Goal: Find specific page/section: Find specific page/section

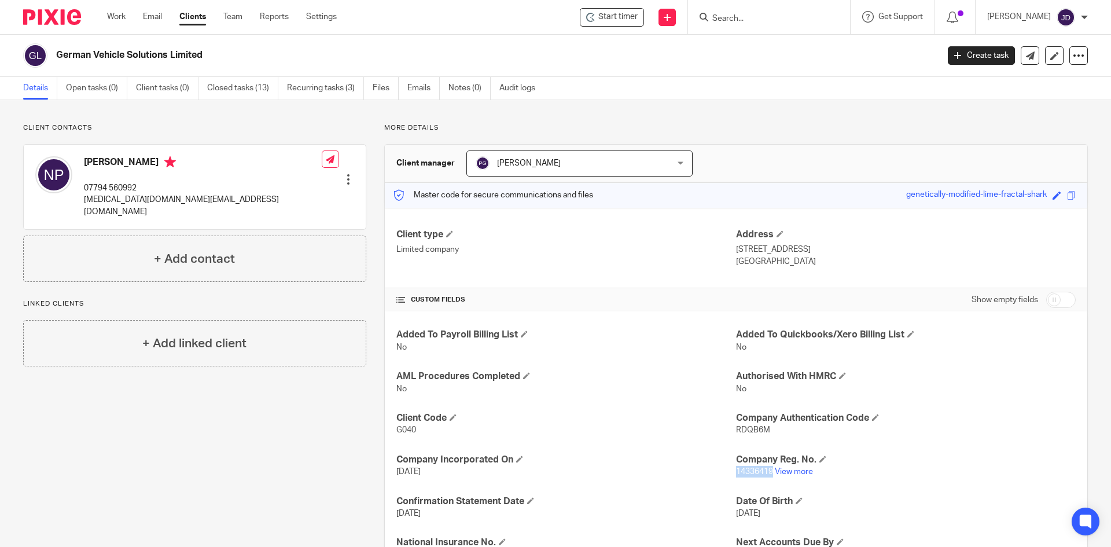
scroll to position [174, 0]
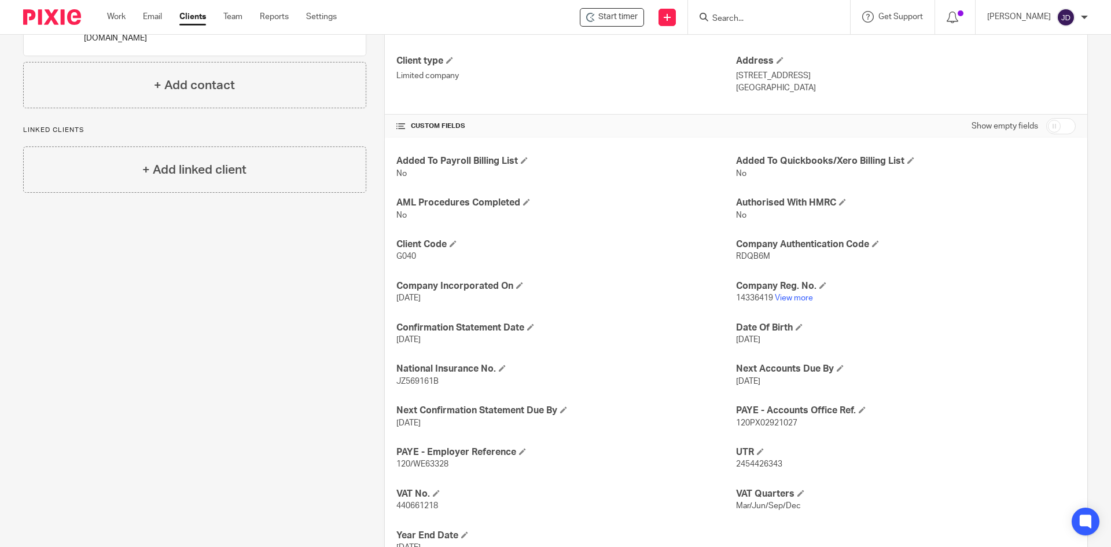
click at [748, 17] on input "Search" at bounding box center [763, 19] width 104 height 10
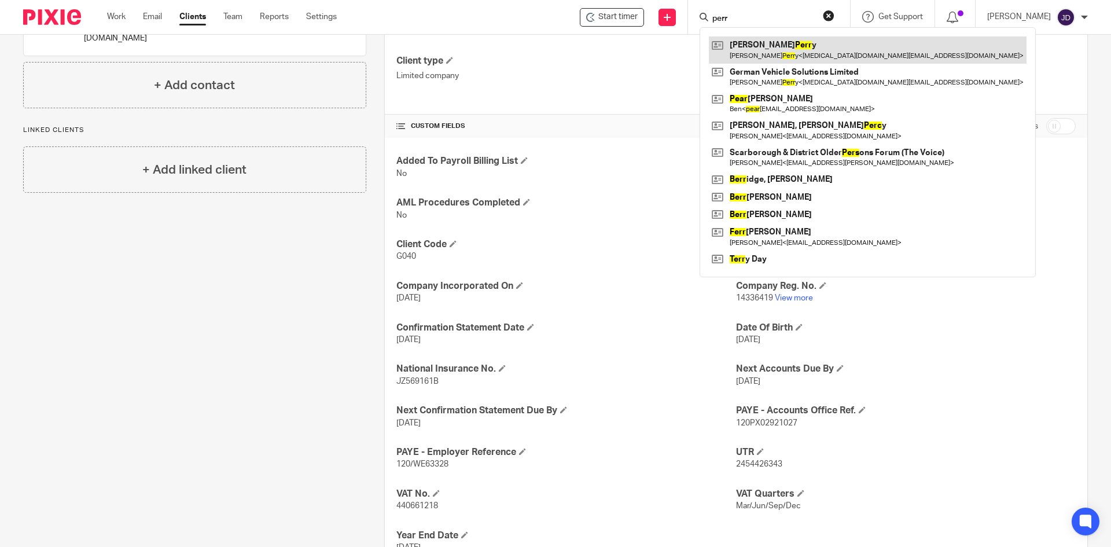
type input "perr"
click at [777, 42] on link at bounding box center [868, 49] width 318 height 27
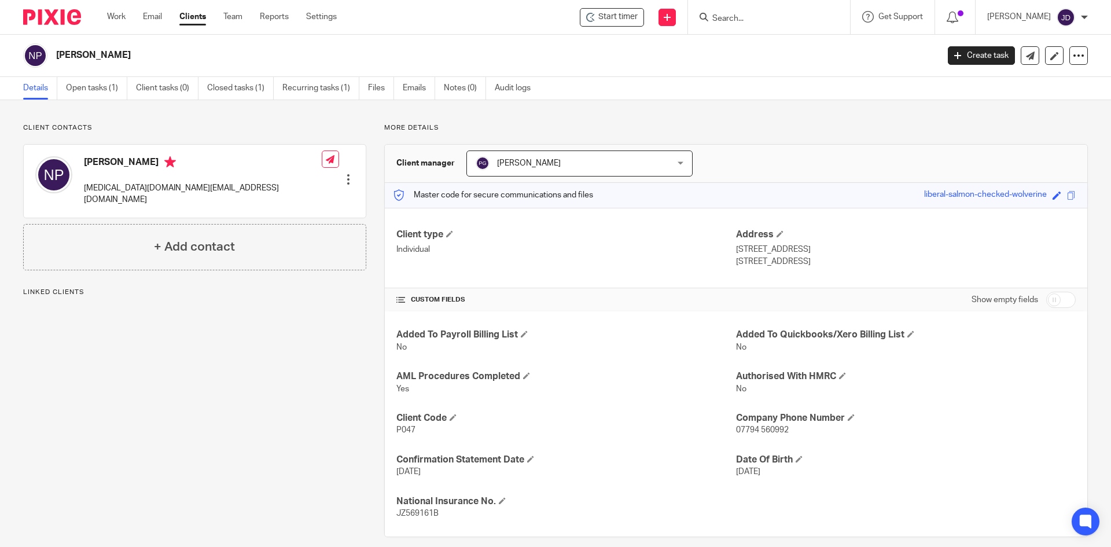
click at [751, 20] on input "Search" at bounding box center [763, 19] width 104 height 10
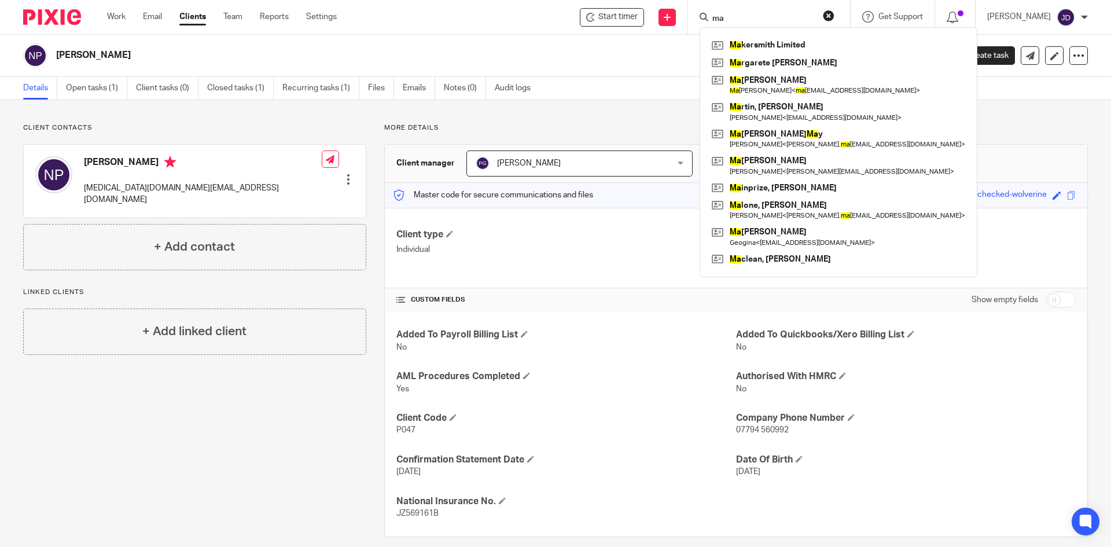
type input "m"
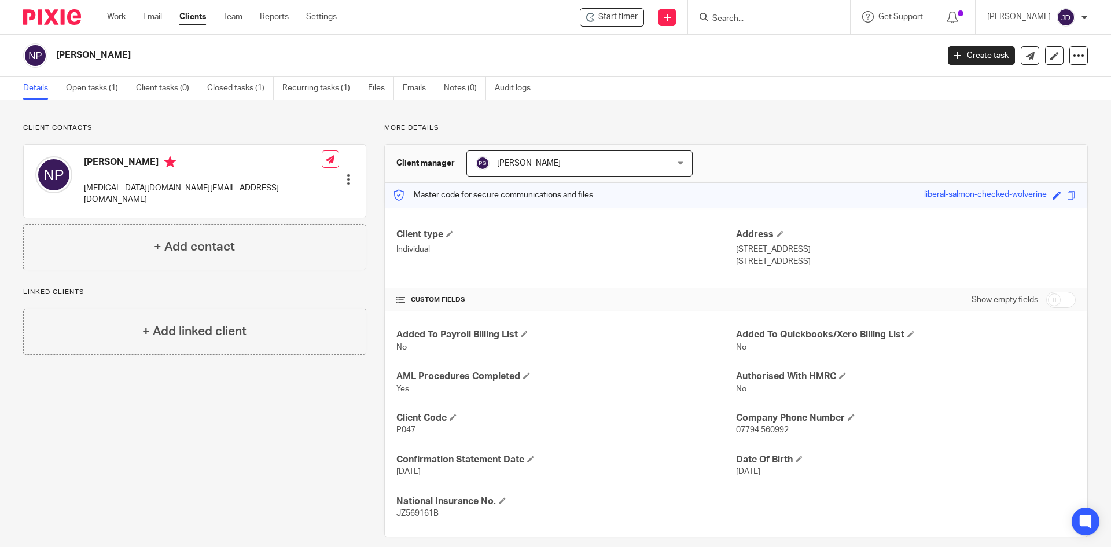
click at [753, 21] on input "Search" at bounding box center [763, 19] width 104 height 10
click at [762, 19] on input "Search" at bounding box center [763, 19] width 104 height 10
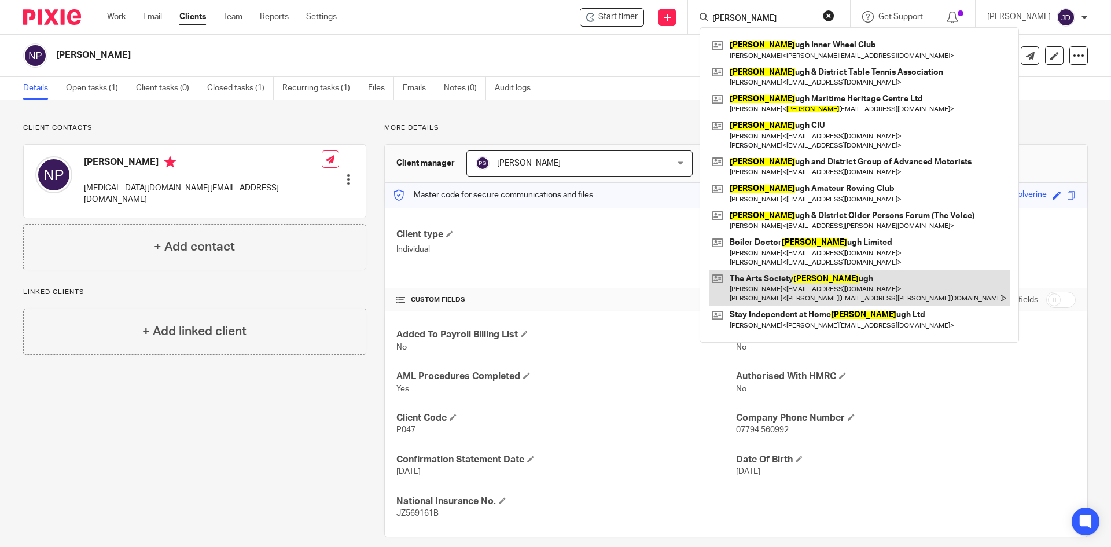
type input "scarboro"
click at [815, 277] on link at bounding box center [859, 288] width 301 height 36
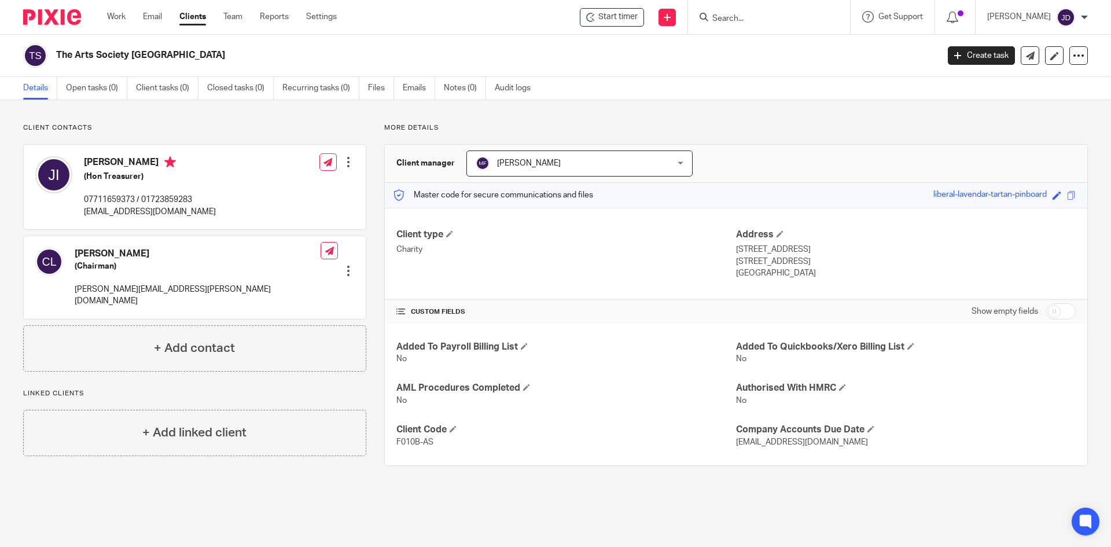
click at [737, 19] on input "Search" at bounding box center [763, 19] width 104 height 10
type input "cpw"
click at [798, 44] on link at bounding box center [810, 49] width 203 height 27
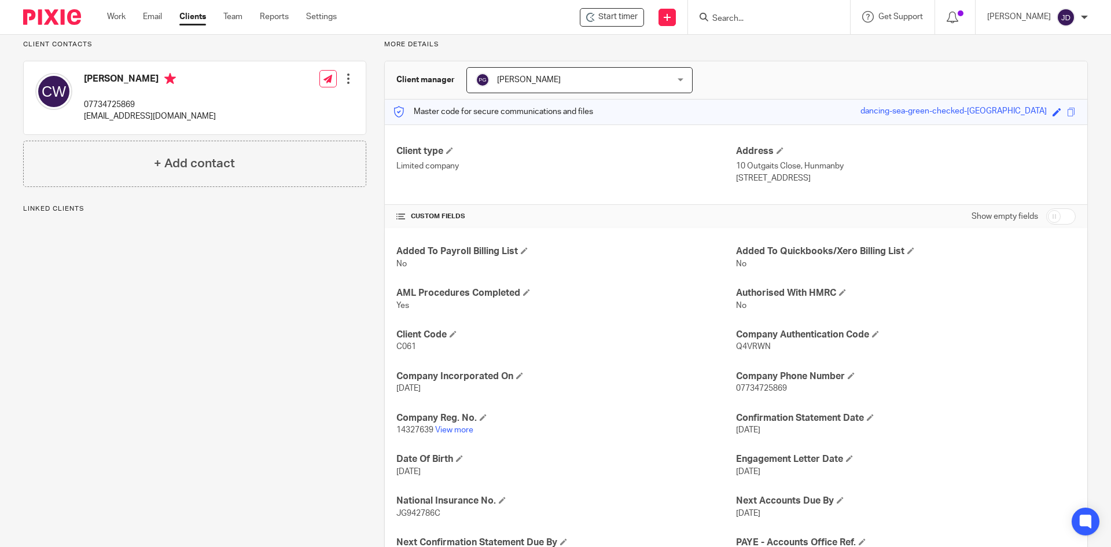
scroll to position [116, 0]
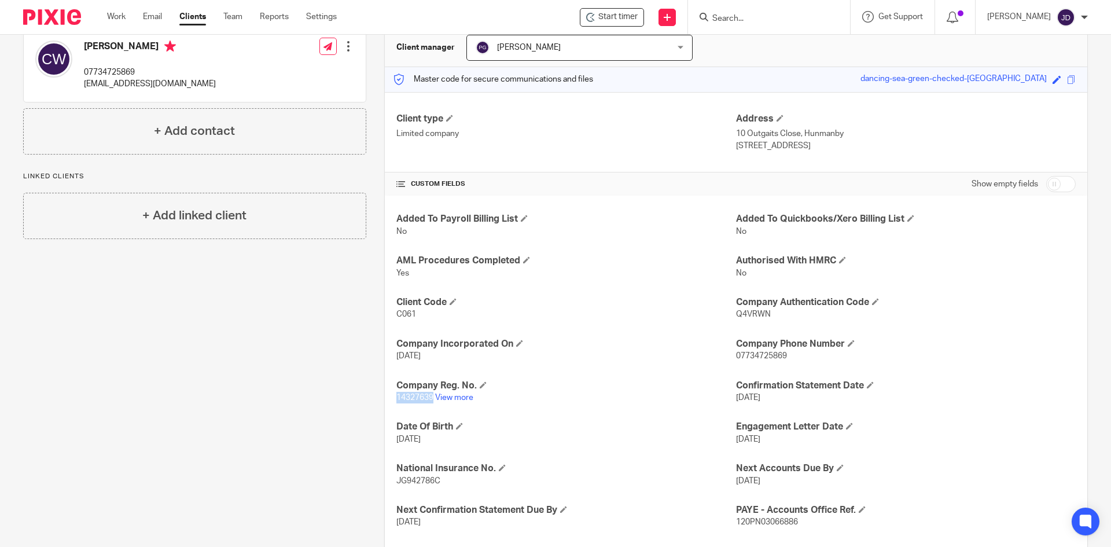
drag, startPoint x: 394, startPoint y: 398, endPoint x: 429, endPoint y: 398, distance: 35.3
click at [429, 398] on span "14327639" at bounding box center [414, 398] width 37 height 8
copy span "14327639"
click at [116, 17] on link "Work" at bounding box center [116, 17] width 19 height 12
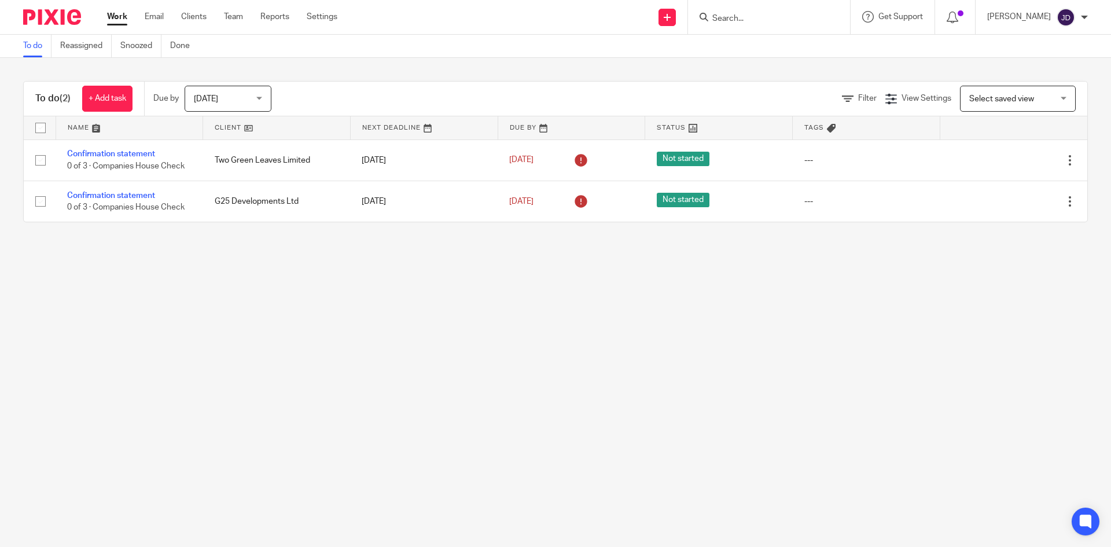
click at [751, 16] on input "Search" at bounding box center [763, 19] width 104 height 10
type input "cpw"
click at [792, 54] on link at bounding box center [810, 49] width 203 height 27
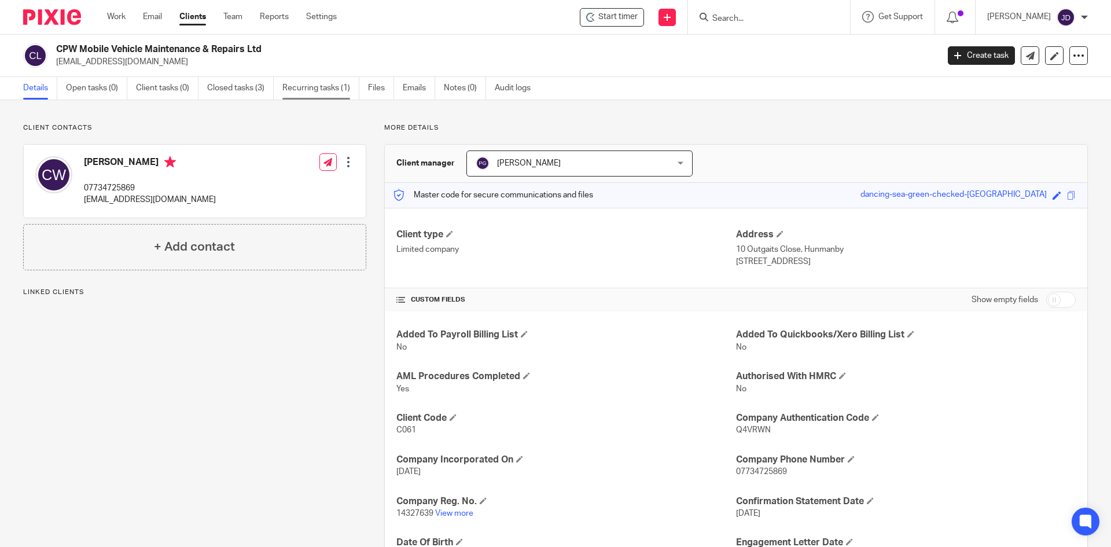
click at [335, 83] on link "Recurring tasks (1)" at bounding box center [320, 88] width 77 height 23
